Goal: Transaction & Acquisition: Purchase product/service

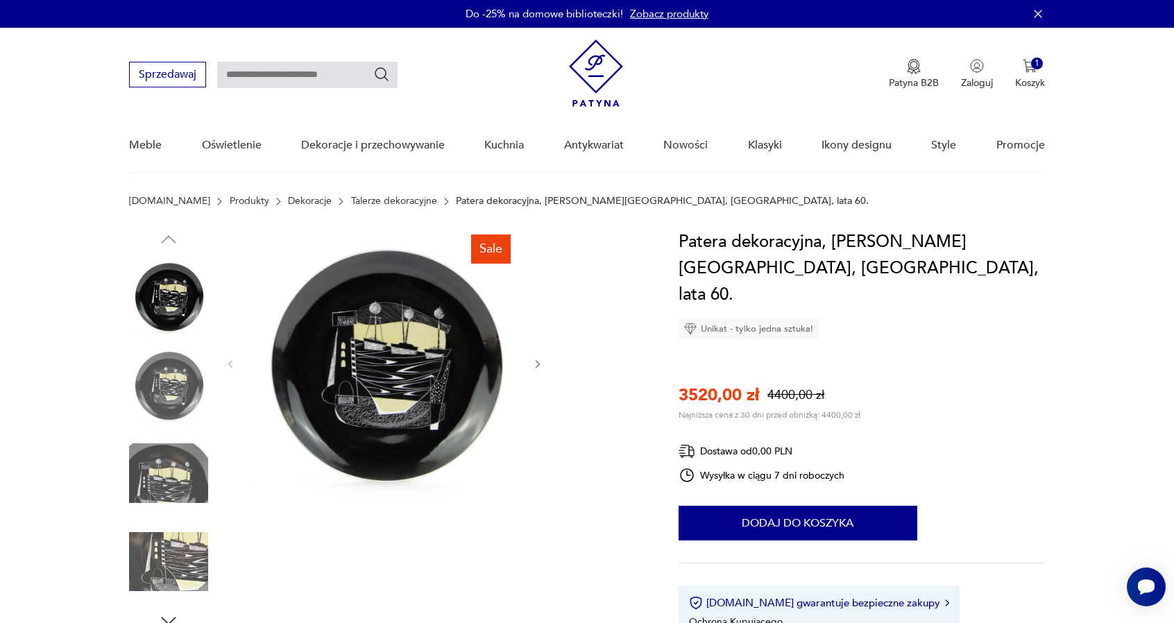
click at [408, 359] on img at bounding box center [384, 363] width 268 height 268
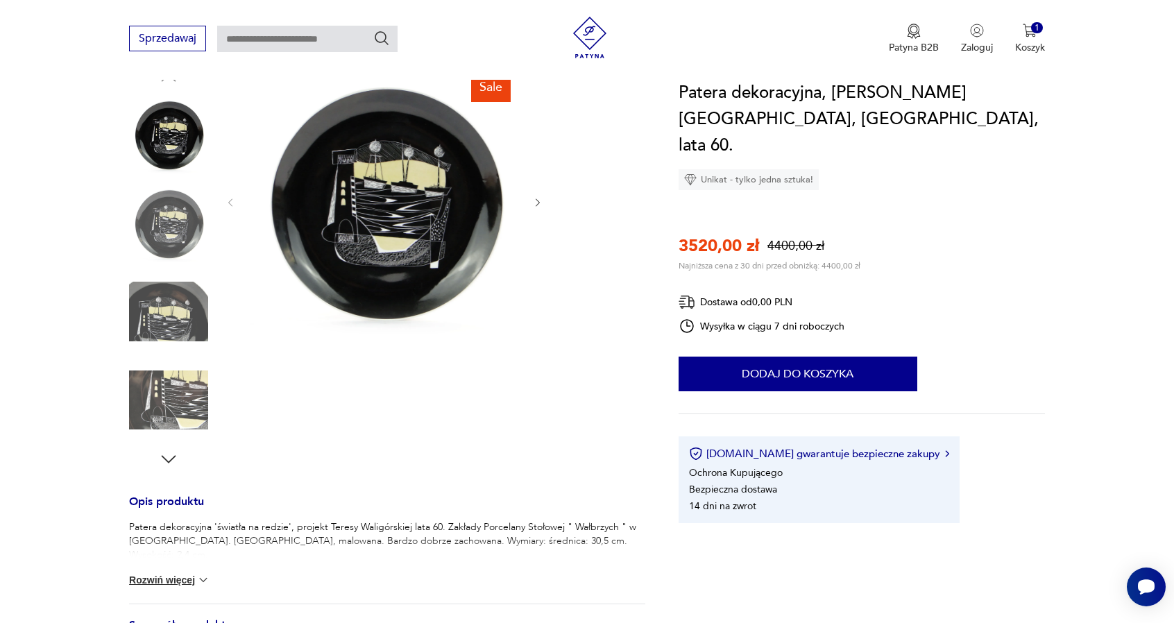
scroll to position [162, 0]
